Goal: Book appointment/travel/reservation

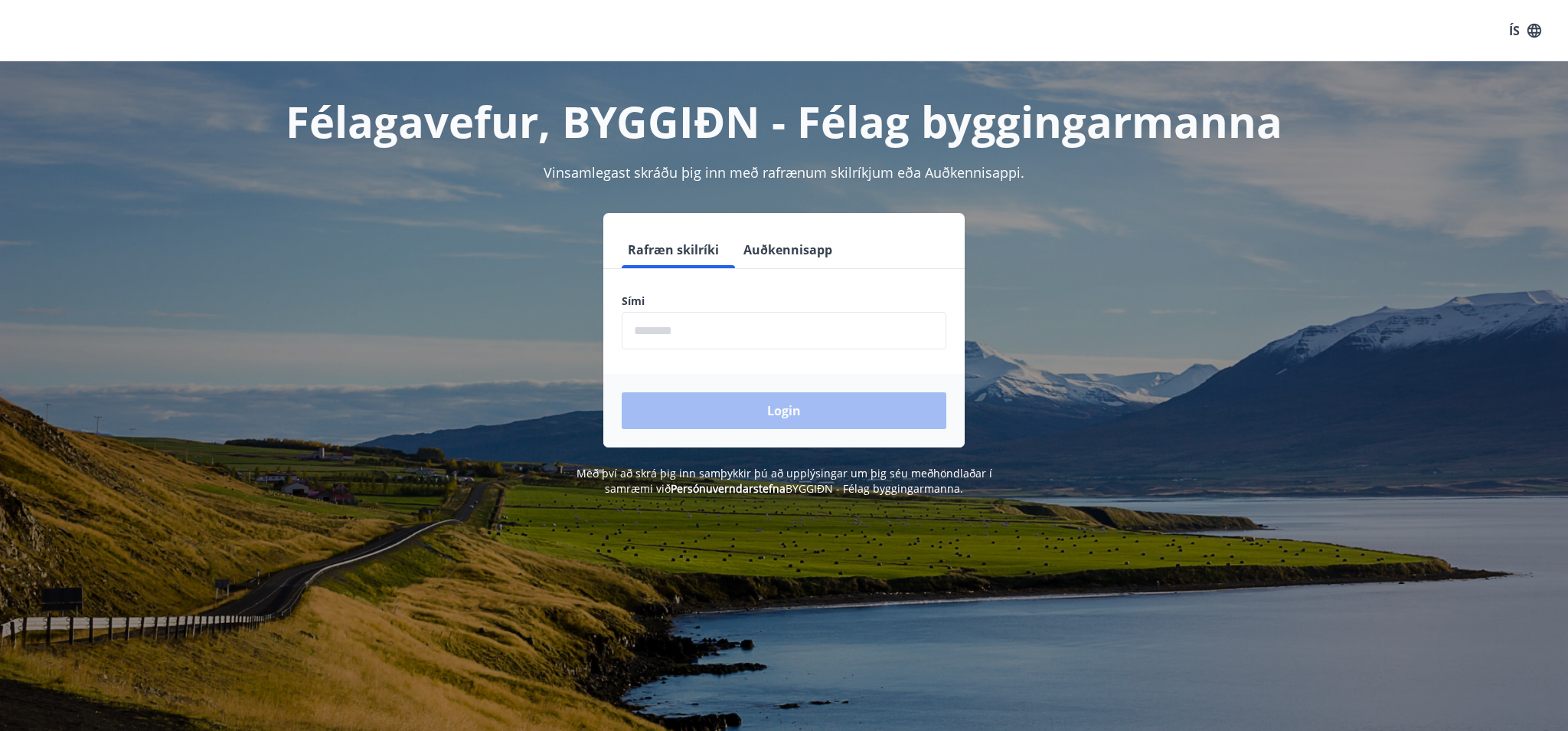
click at [757, 341] on input "phone" at bounding box center [784, 330] width 325 height 37
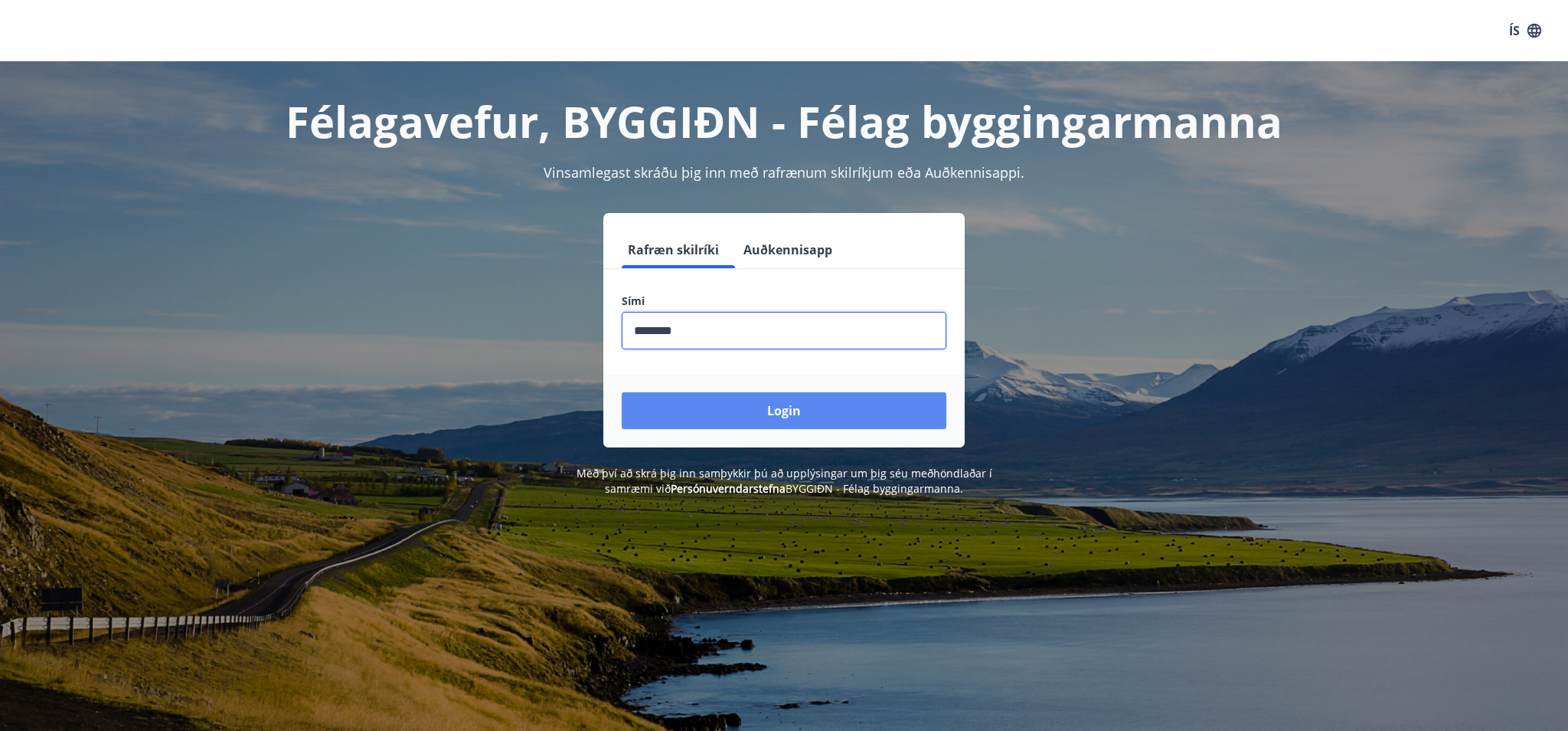
type input "********"
click at [783, 418] on button "Login" at bounding box center [784, 410] width 325 height 36
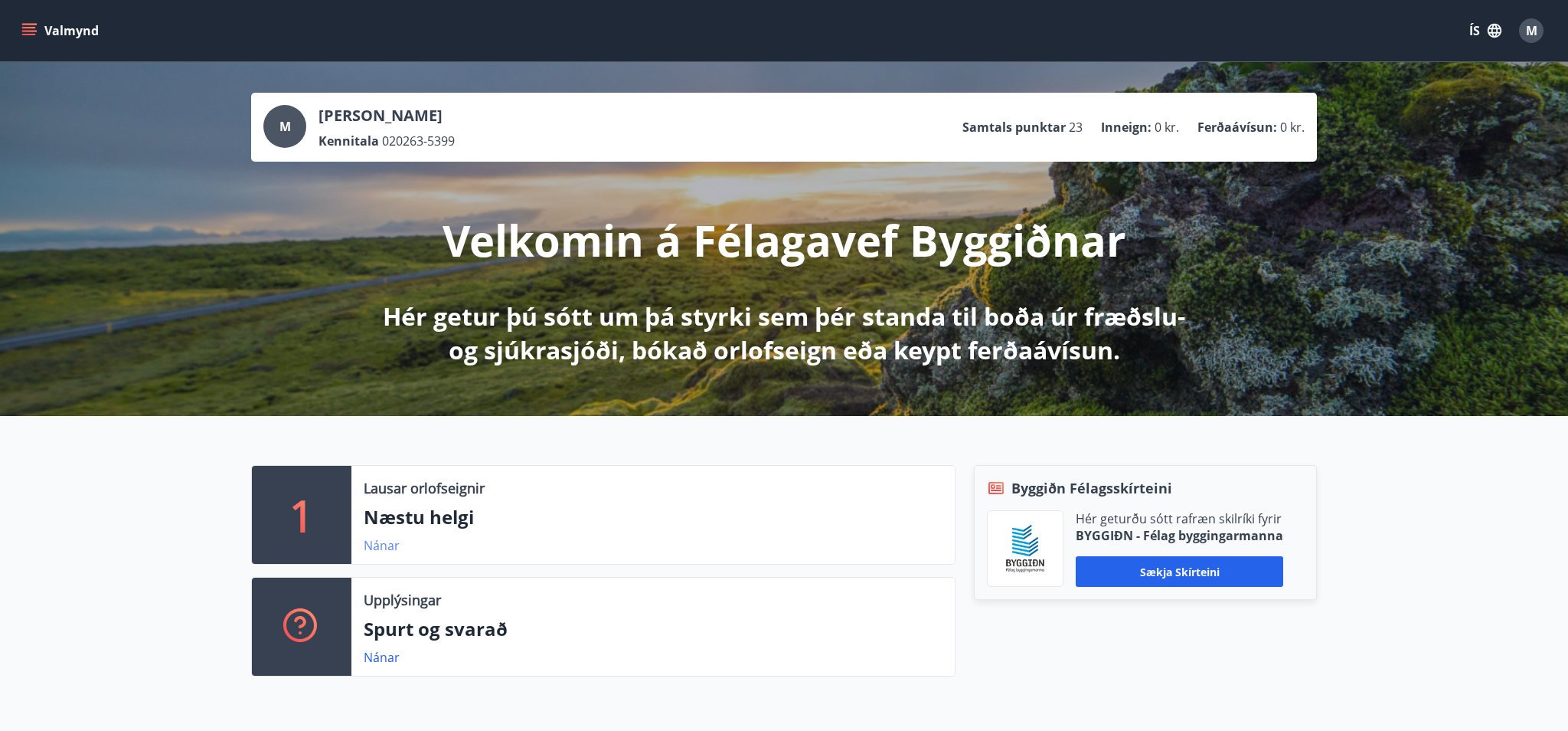
click at [379, 545] on link "Nánar" at bounding box center [382, 545] width 36 height 17
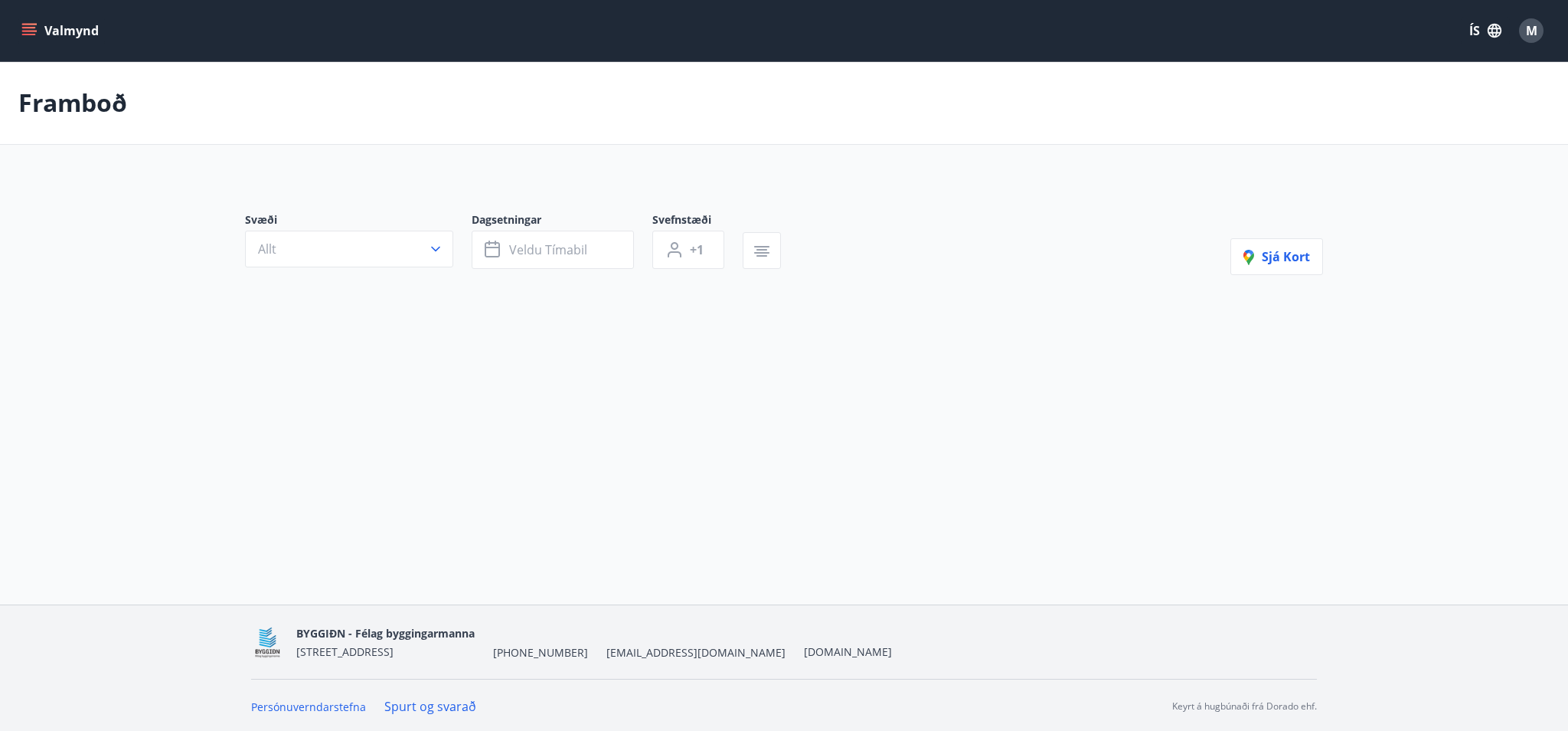
type input "*"
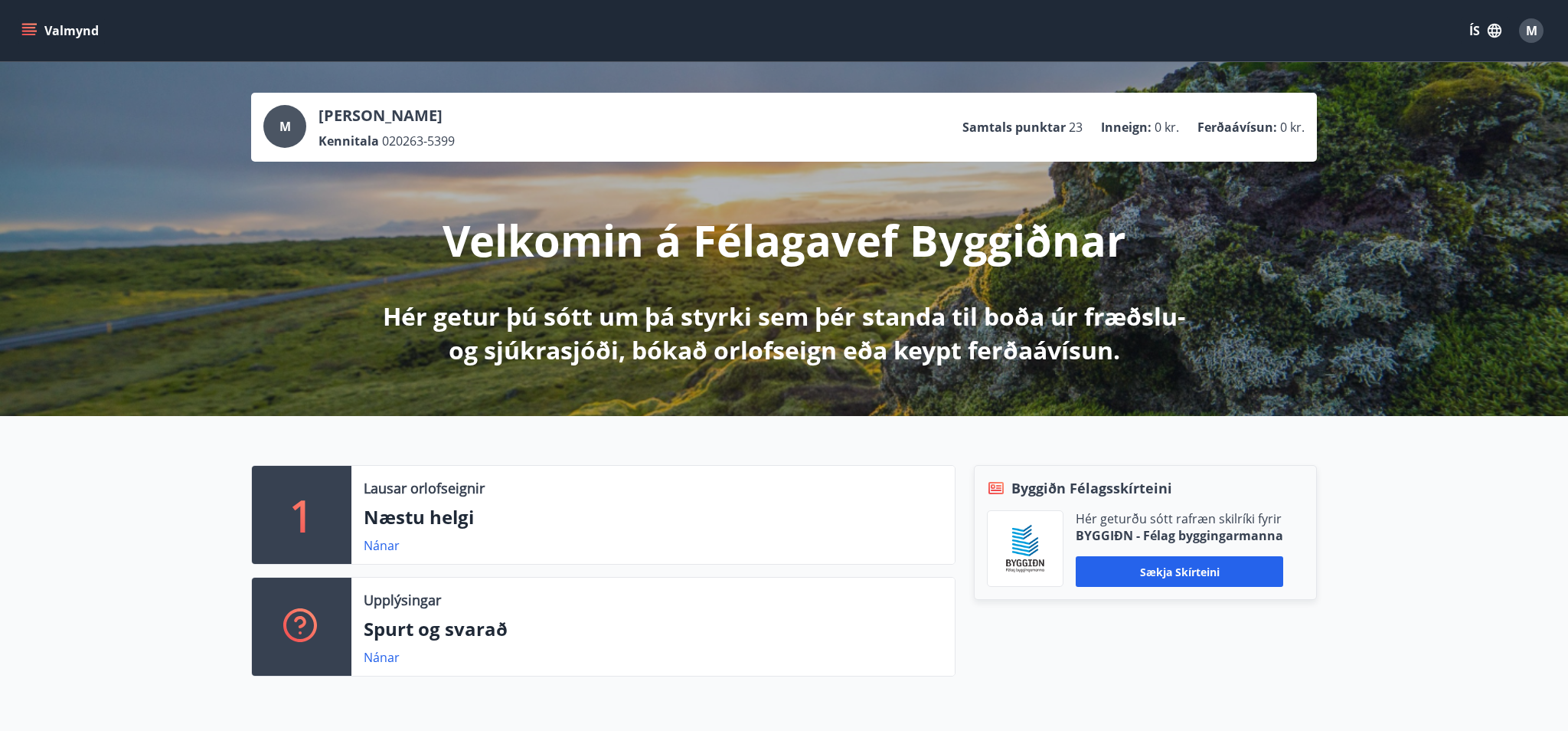
click at [62, 31] on button "Valmynd" at bounding box center [61, 30] width 87 height 27
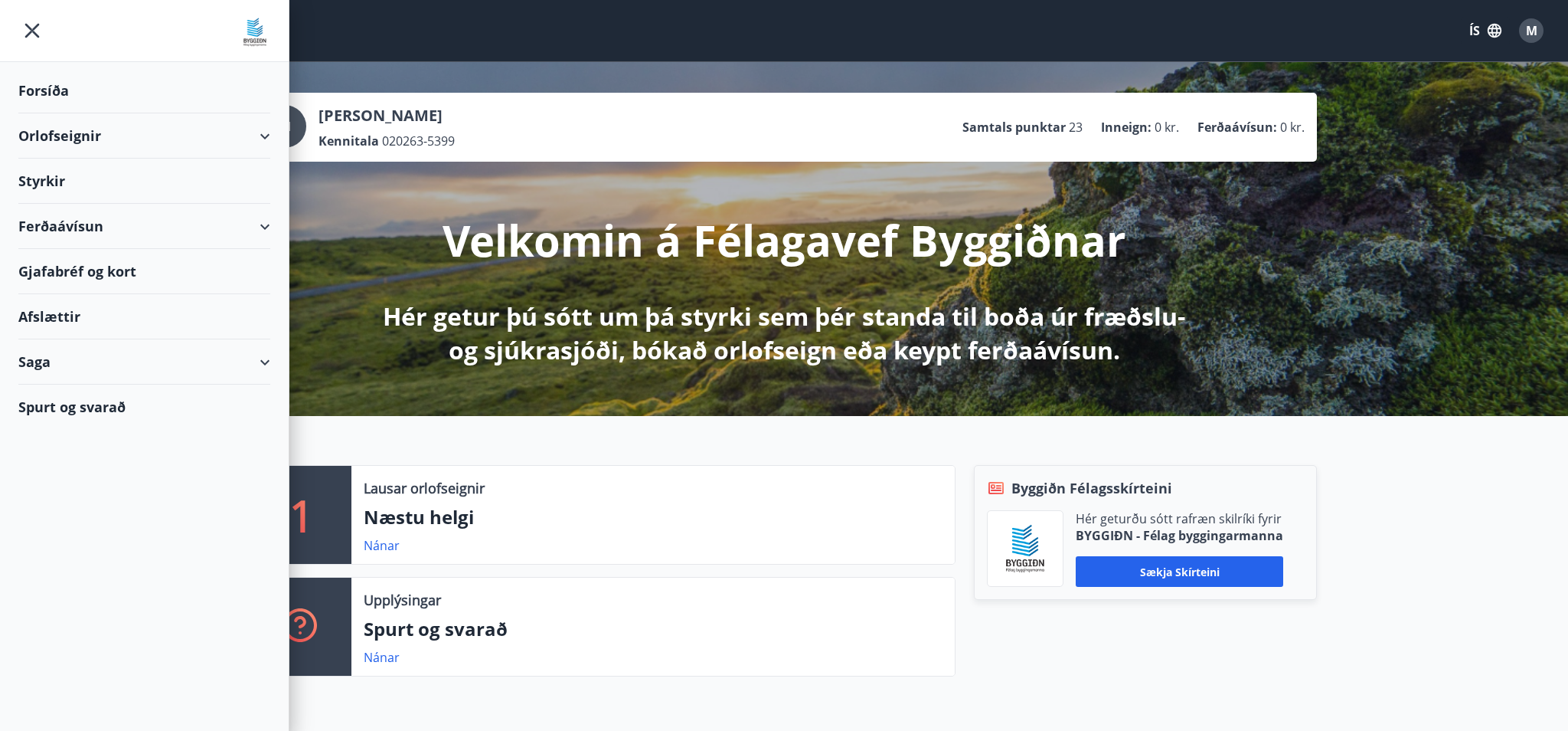
click at [69, 127] on div "Orlofseignir" at bounding box center [144, 136] width 252 height 45
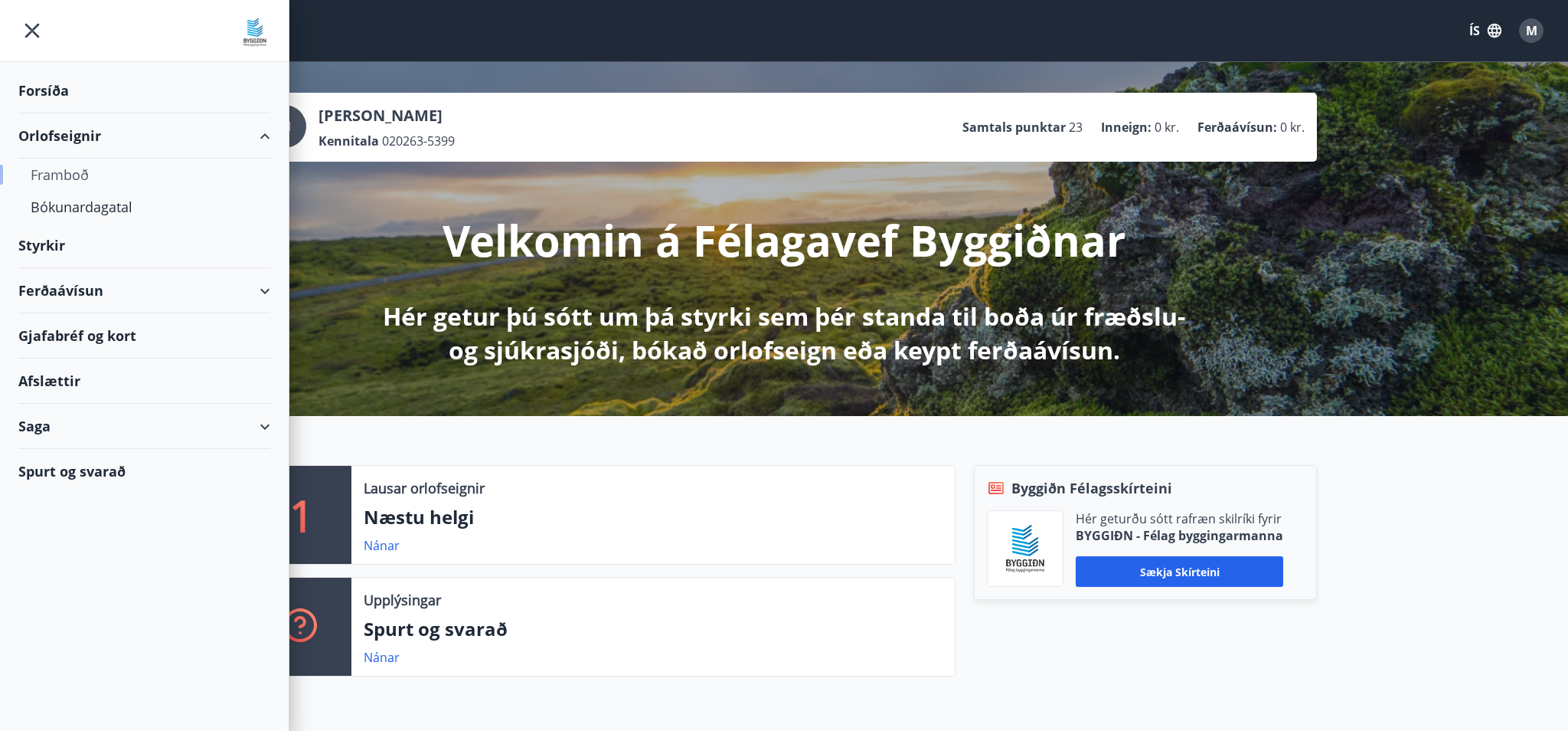
click at [74, 170] on div "Framboð" at bounding box center [144, 174] width 227 height 32
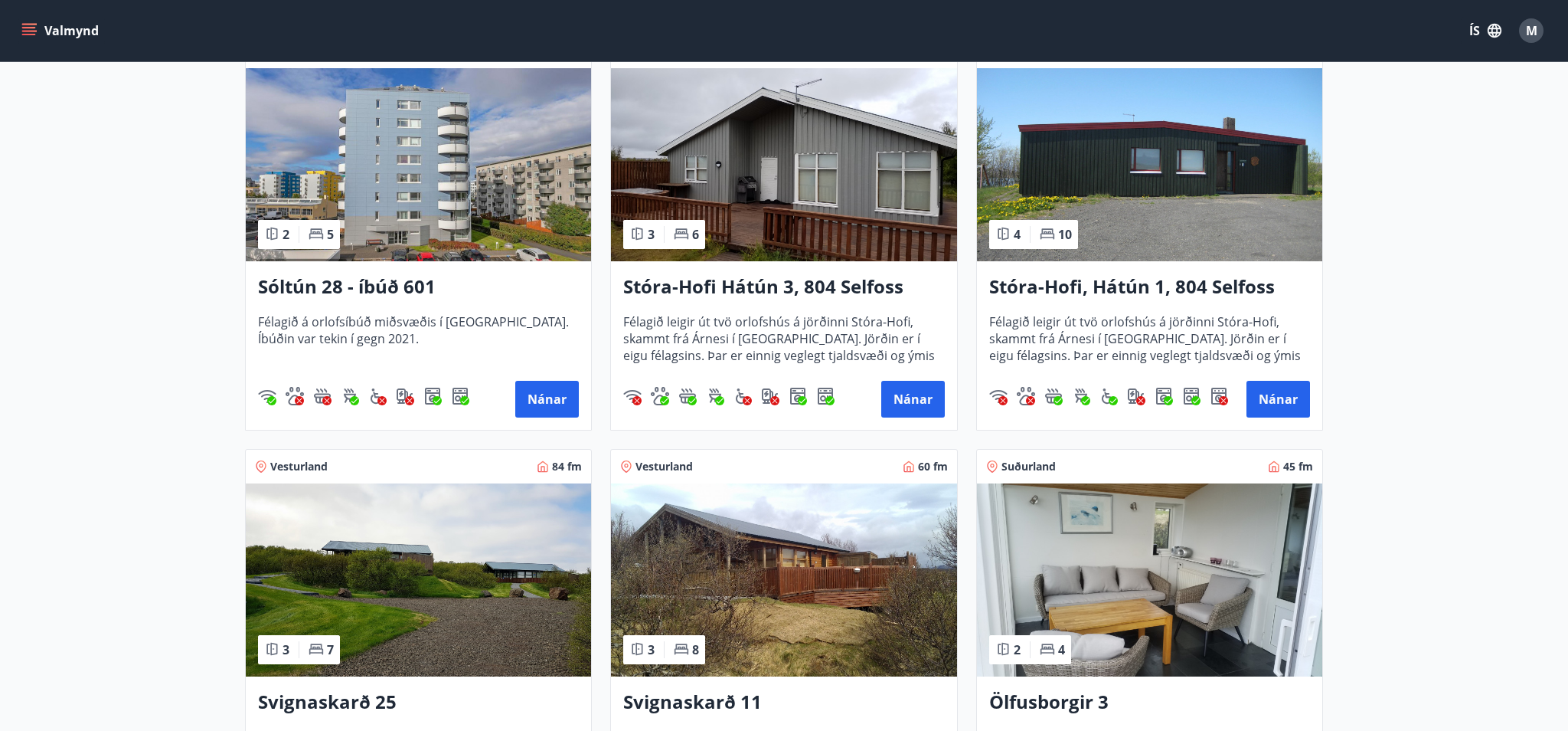
scroll to position [321, 0]
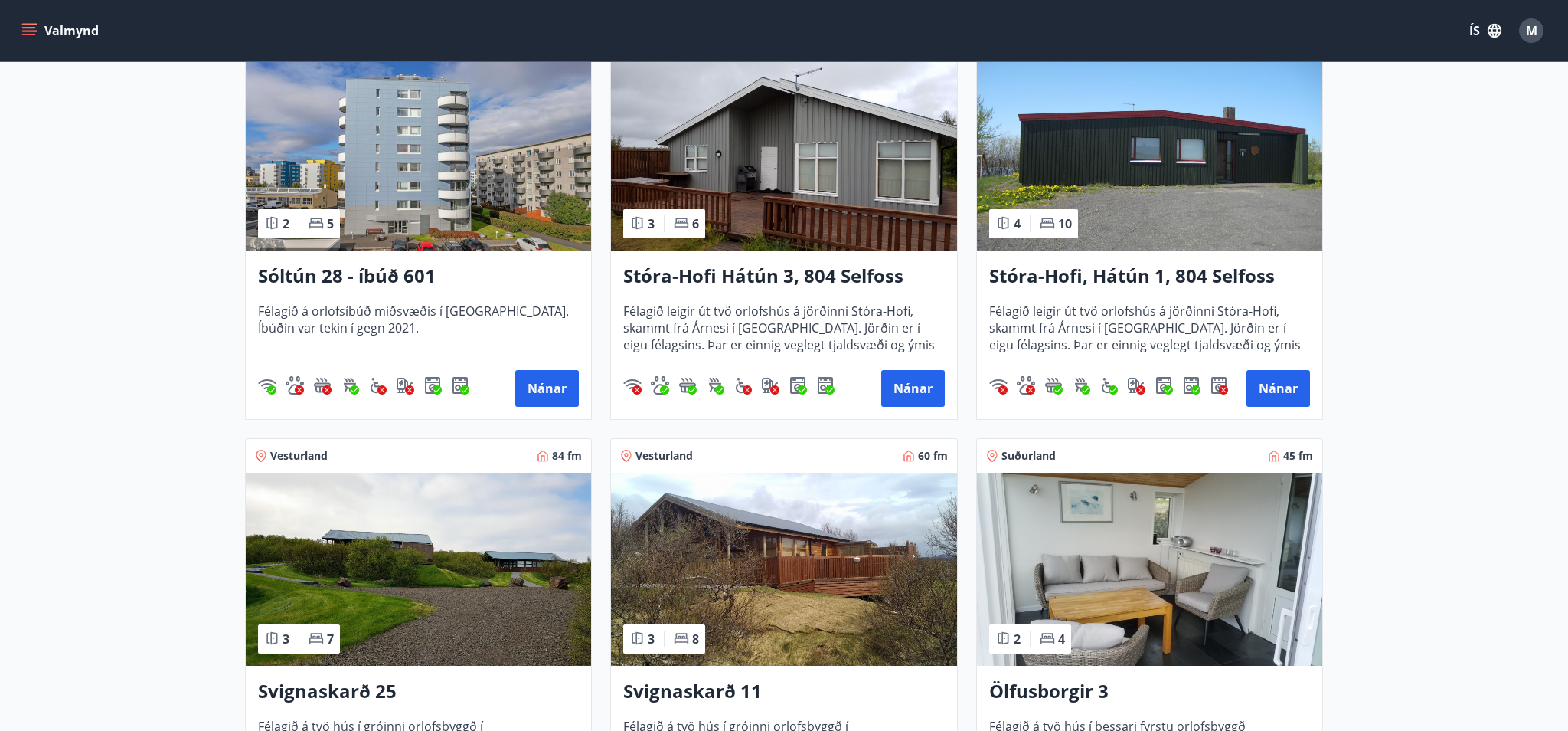
click at [748, 289] on h3 "Stóra-Hofi Hátún 3, 804 Selfoss" at bounding box center [784, 276] width 321 height 27
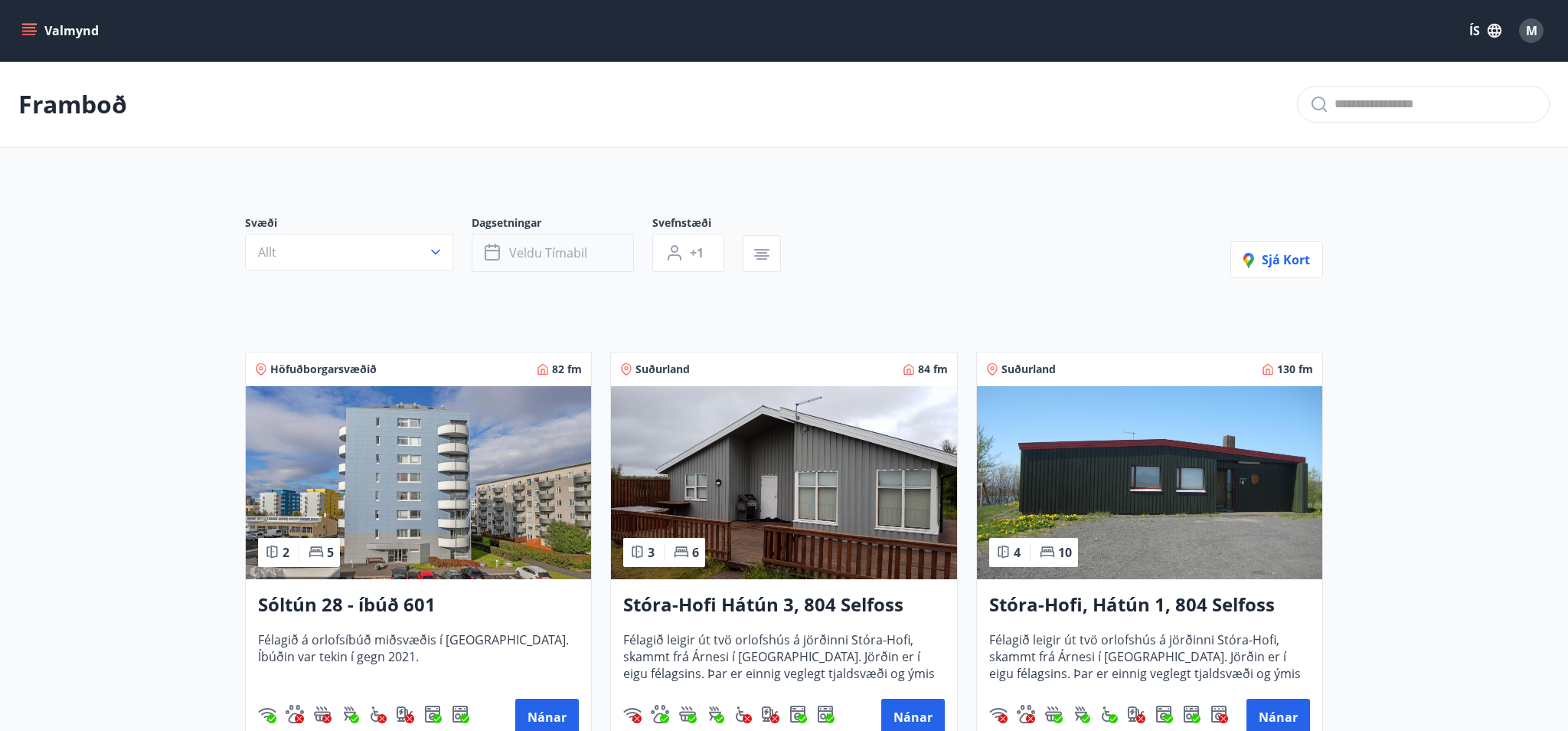
click at [616, 258] on button "Veldu tímabil" at bounding box center [552, 252] width 162 height 38
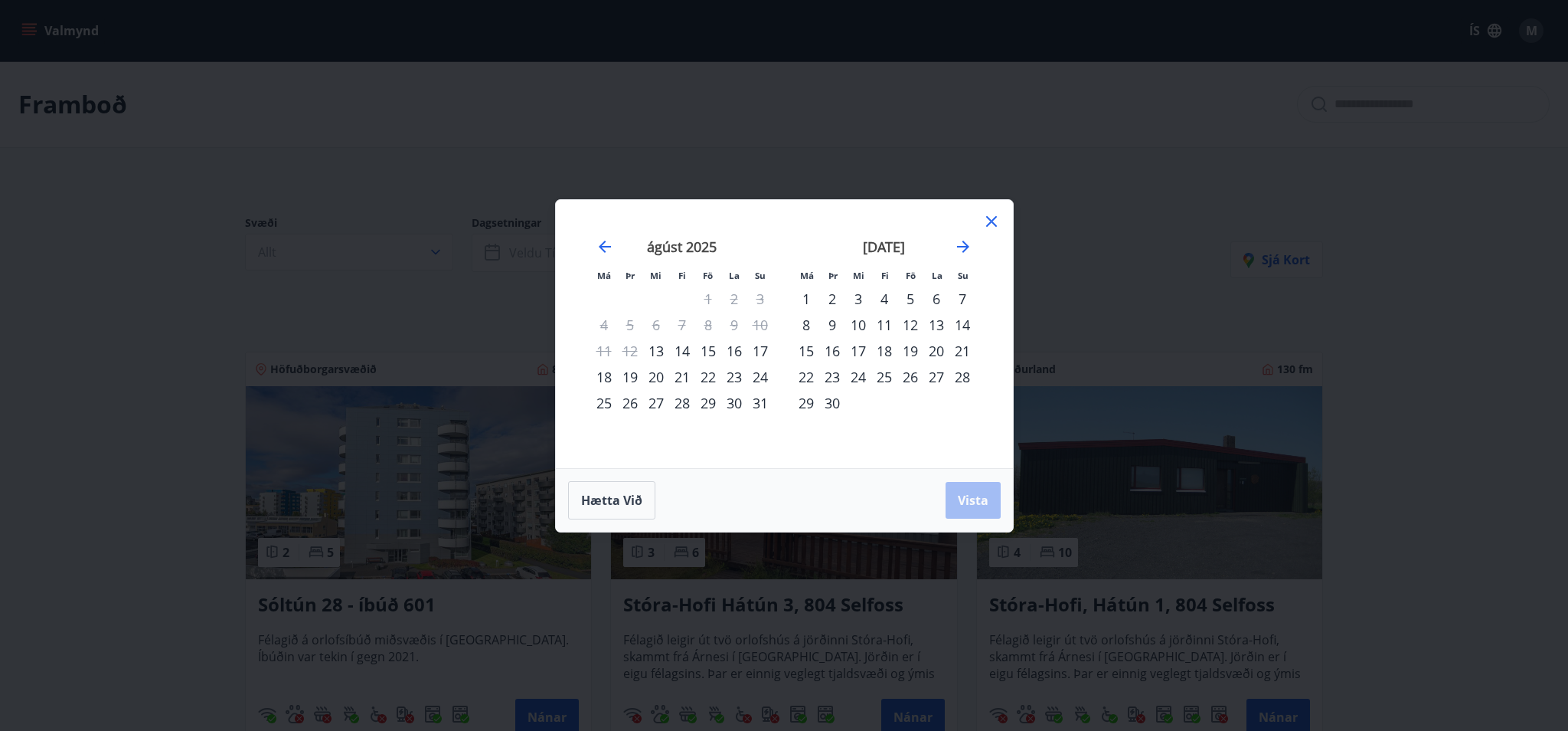
click at [711, 347] on div "15" at bounding box center [708, 350] width 26 height 26
click at [962, 499] on span "Vista" at bounding box center [973, 500] width 31 height 17
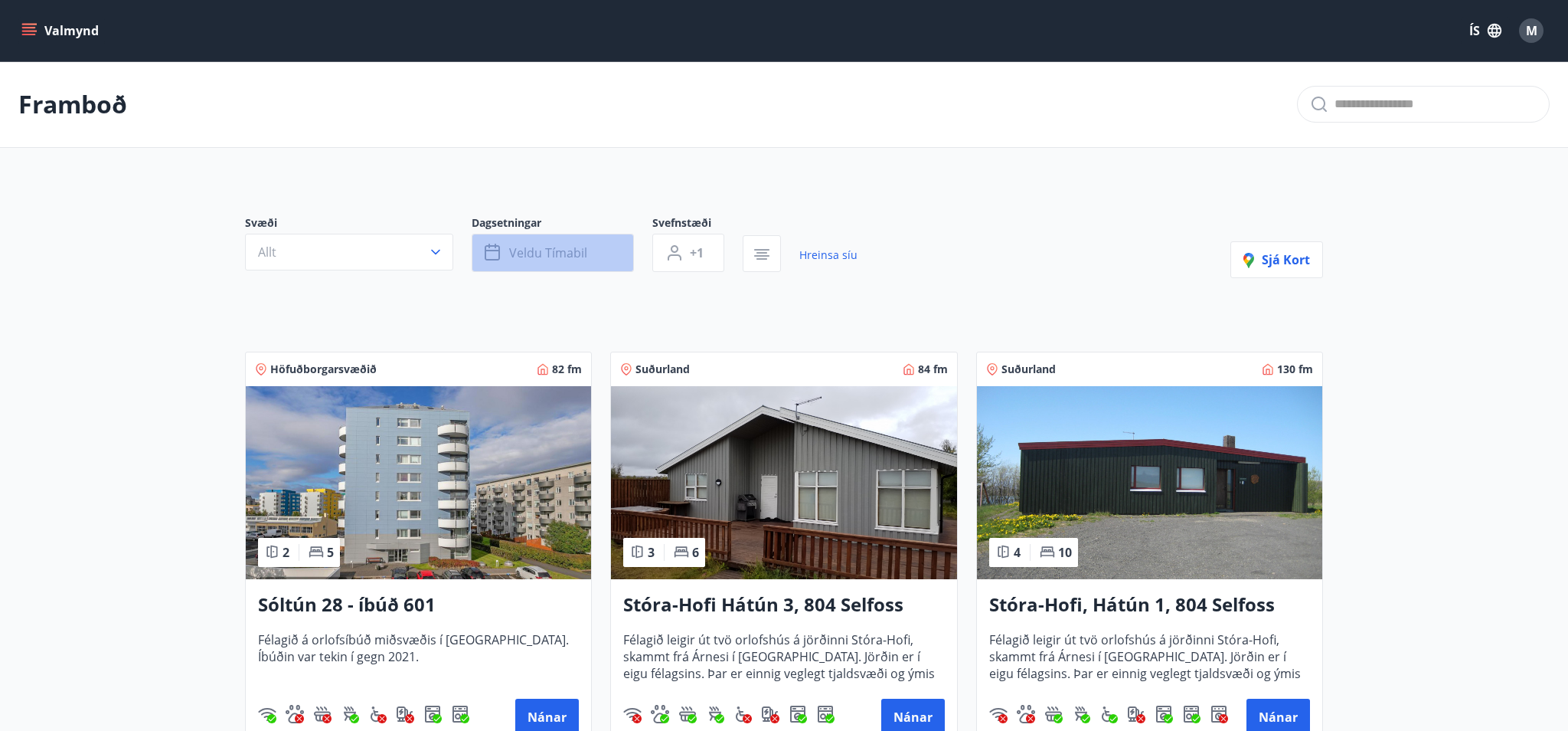
click at [519, 258] on span "Veldu tímabil" at bounding box center [548, 252] width 78 height 17
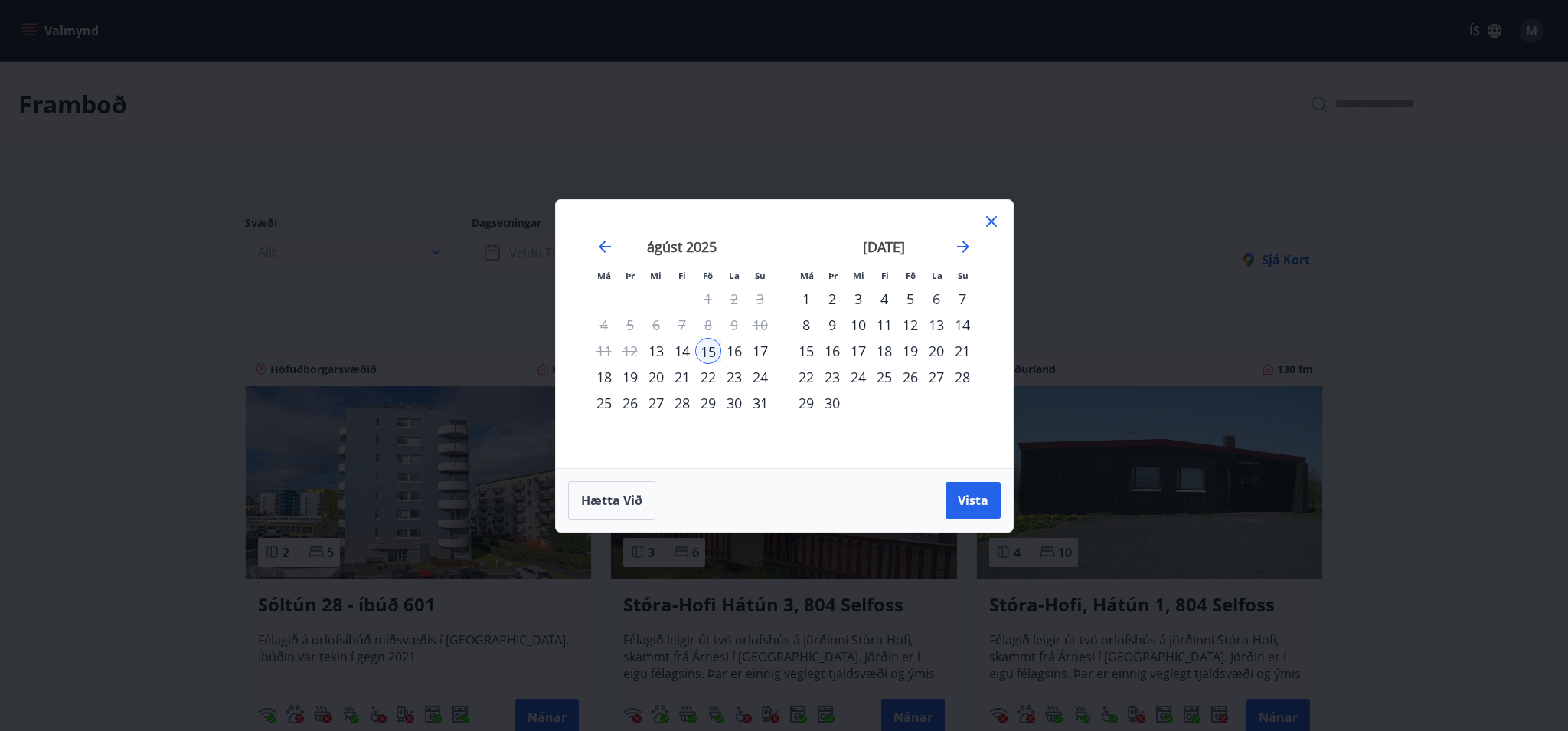
click at [708, 371] on div "22" at bounding box center [708, 376] width 26 height 26
click at [972, 496] on span "Vista" at bounding box center [973, 500] width 31 height 17
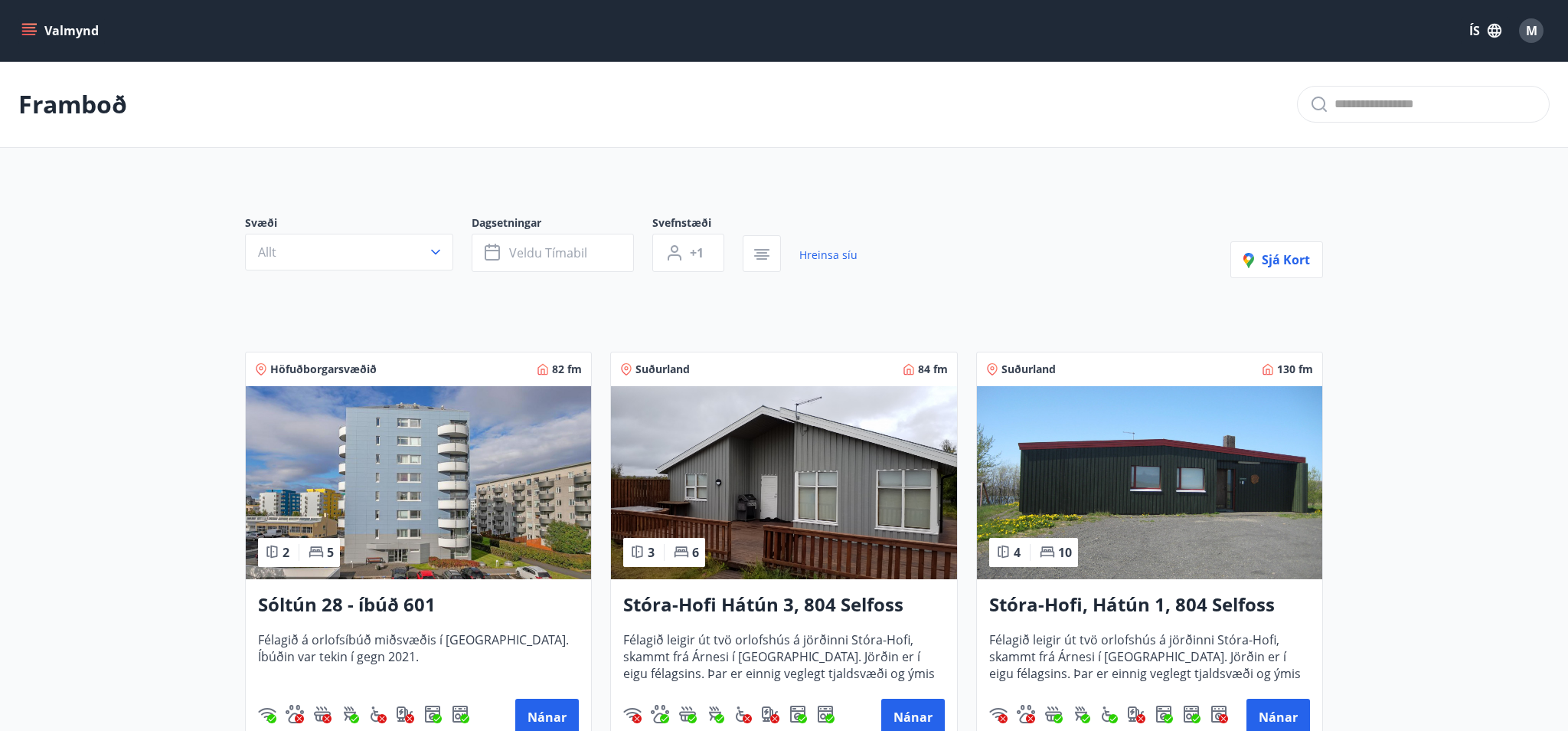
drag, startPoint x: 986, startPoint y: 222, endPoint x: 1061, endPoint y: 312, distance: 117.2
click at [986, 222] on div "Svæði Allt Dagsetningar Veldu tímabil Svefnstæði +1 Hreinsa síu Sjá kort" at bounding box center [784, 246] width 1078 height 63
click at [1534, 32] on span "M" at bounding box center [1532, 31] width 12 height 17
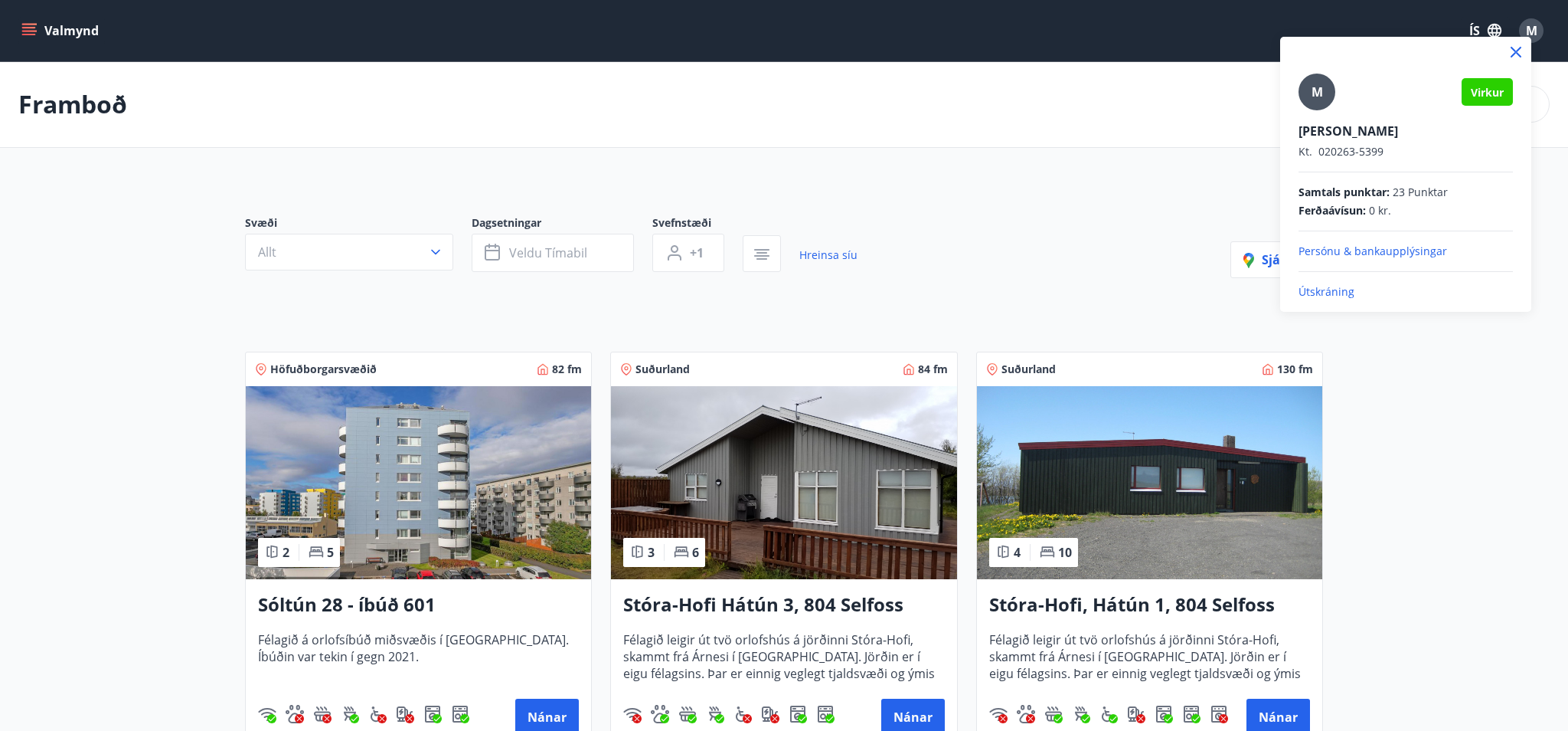
click at [76, 36] on div at bounding box center [784, 366] width 1568 height 731
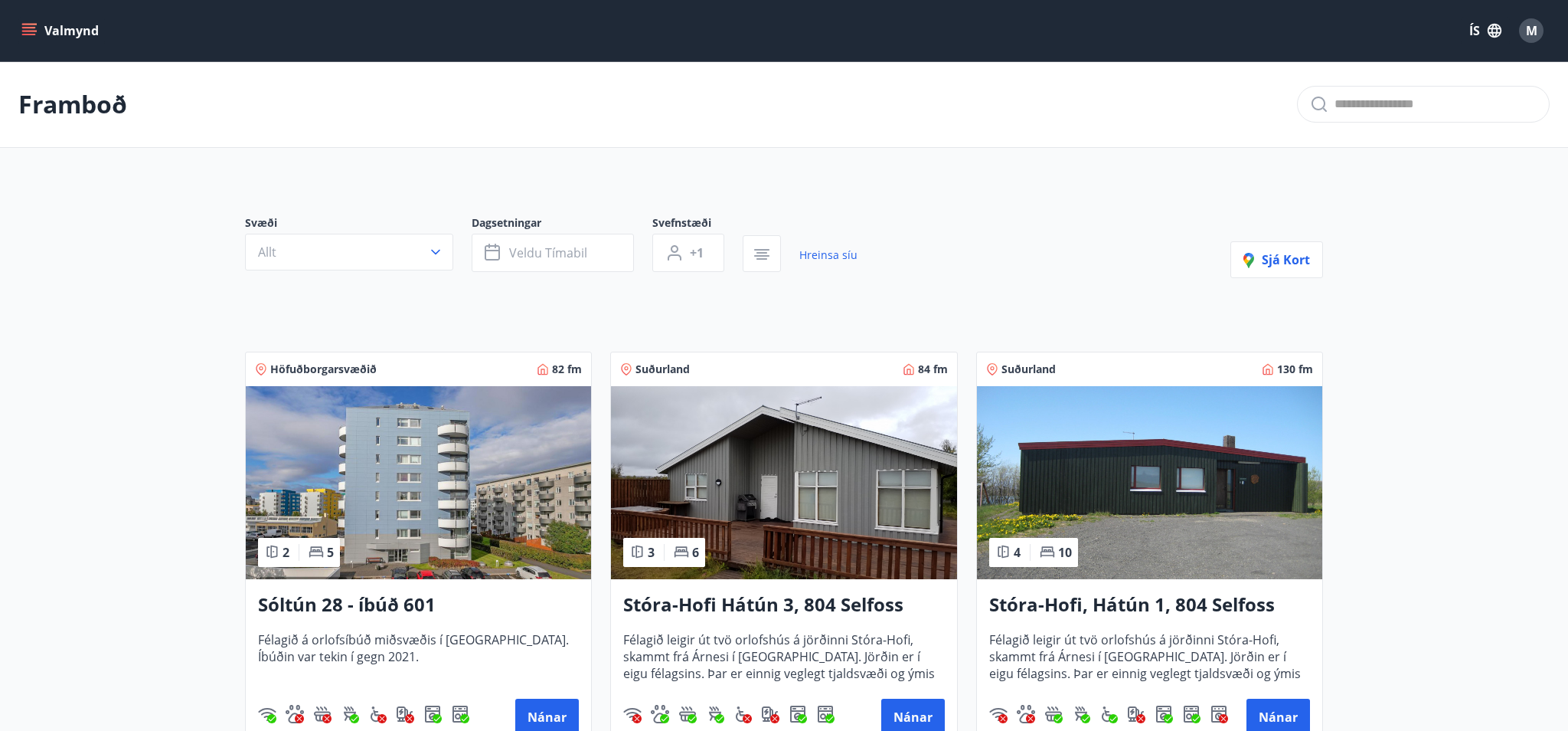
click at [55, 30] on button "Valmynd" at bounding box center [61, 30] width 87 height 27
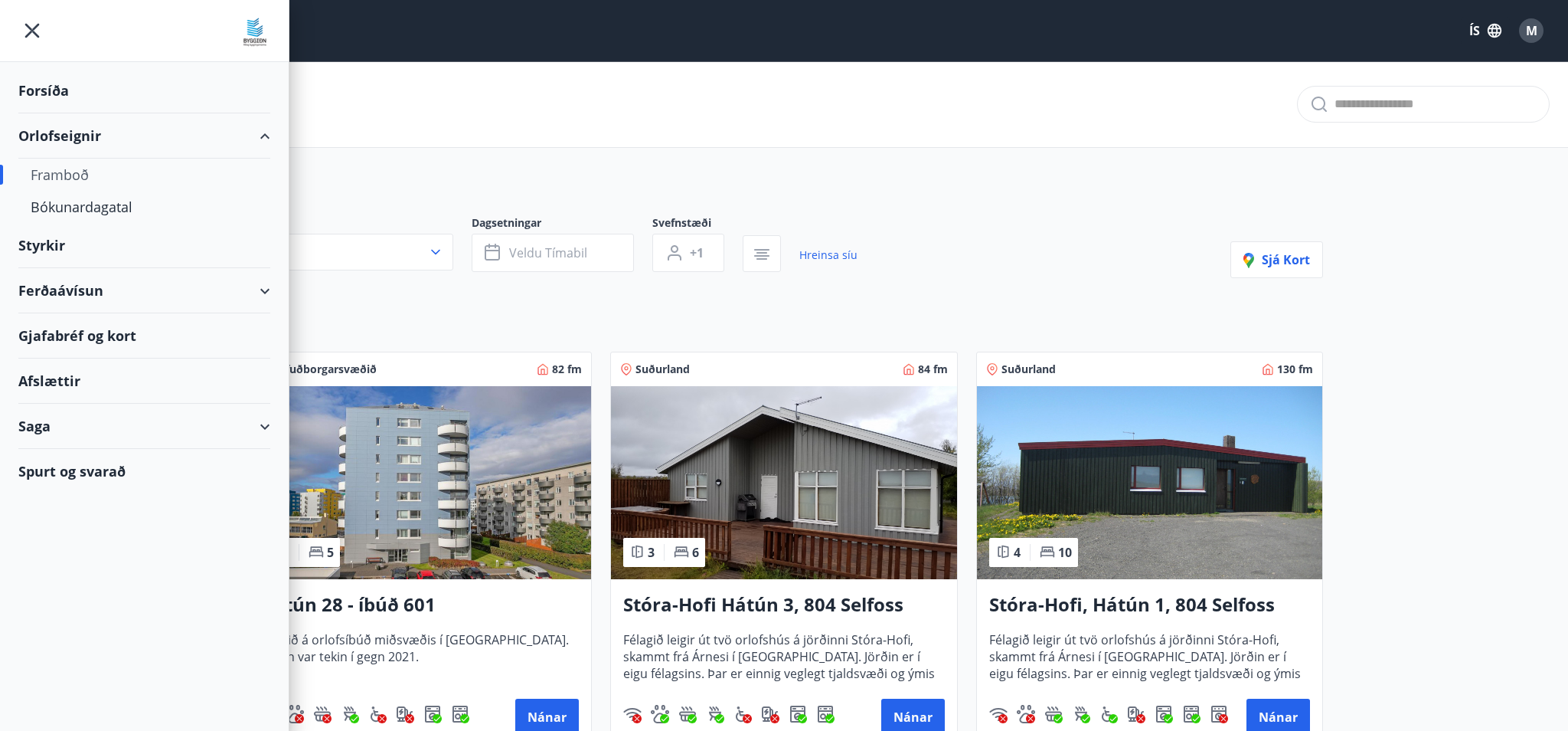
click at [57, 113] on div "Styrkir" at bounding box center [144, 90] width 252 height 45
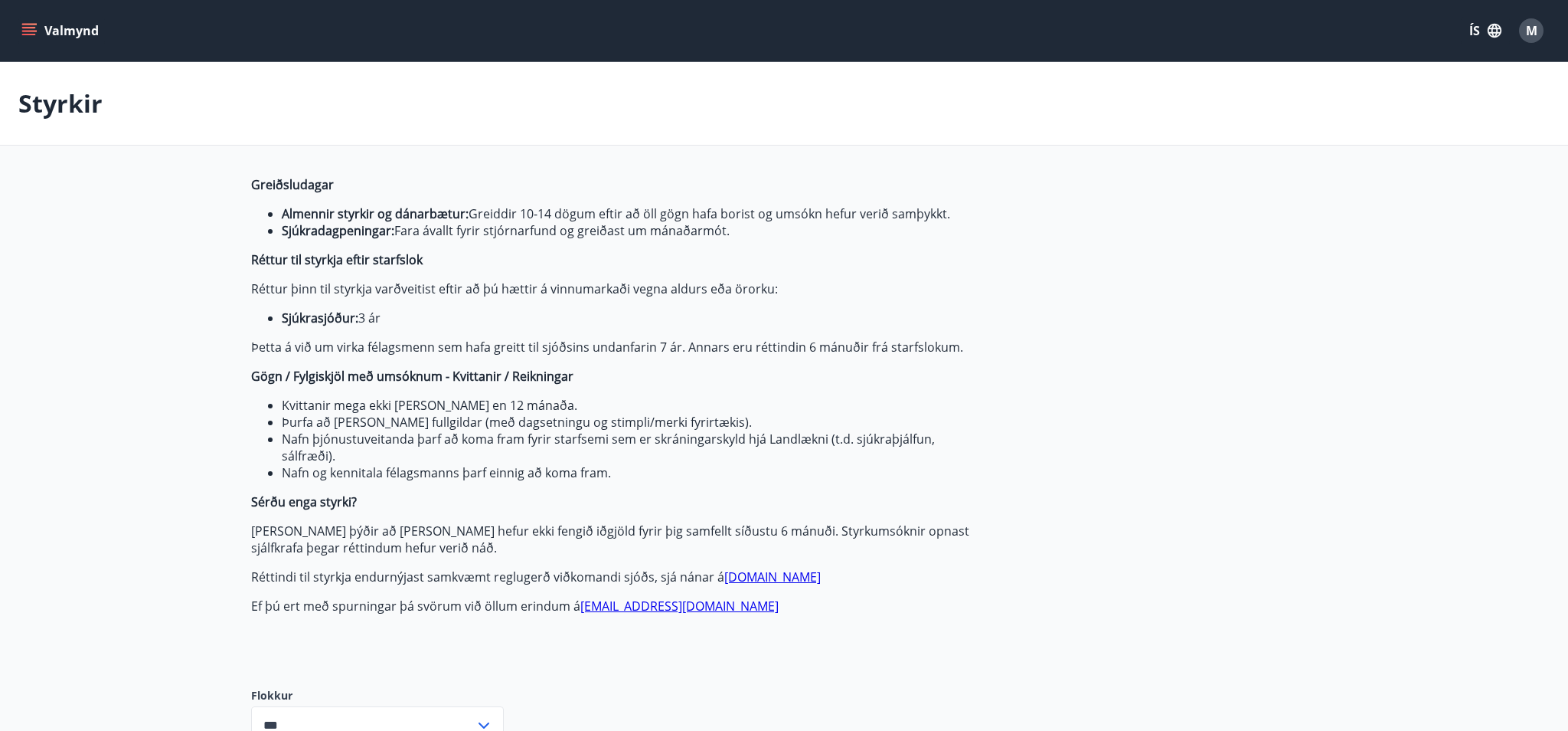
type input "***"
